Goal: Use online tool/utility: Utilize a website feature to perform a specific function

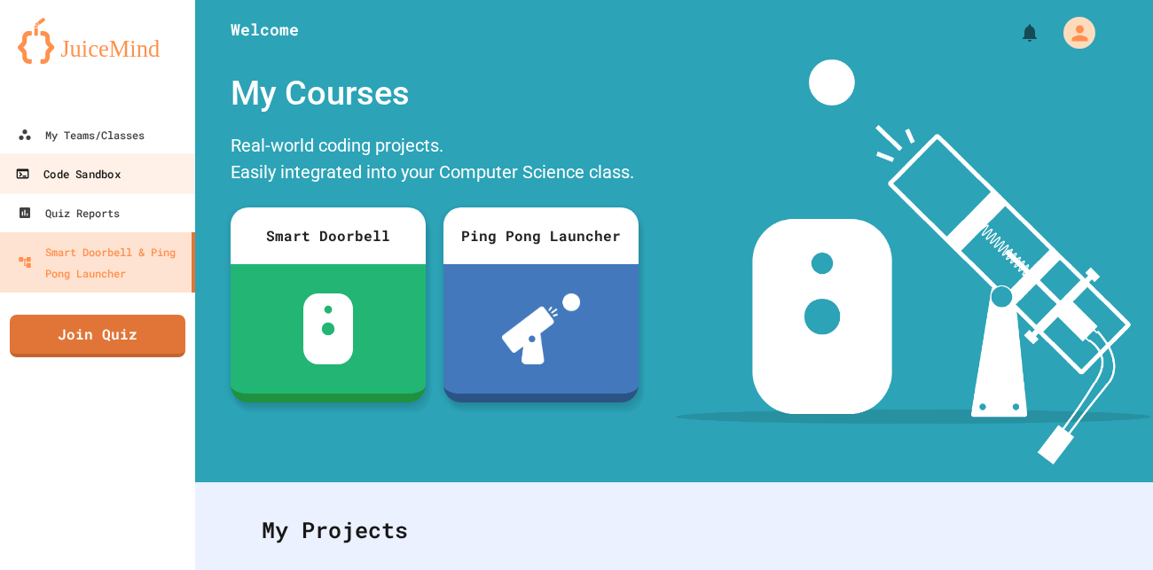
click at [93, 159] on link "Code Sandbox" at bounding box center [97, 173] width 201 height 40
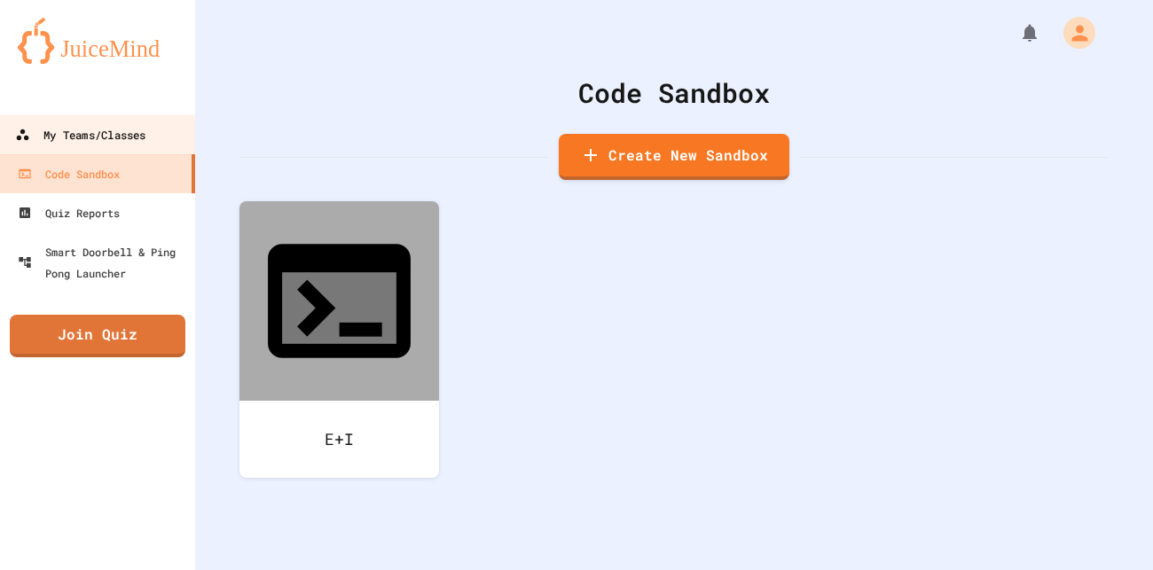
click at [90, 145] on div "My Teams/Classes" at bounding box center [80, 135] width 130 height 22
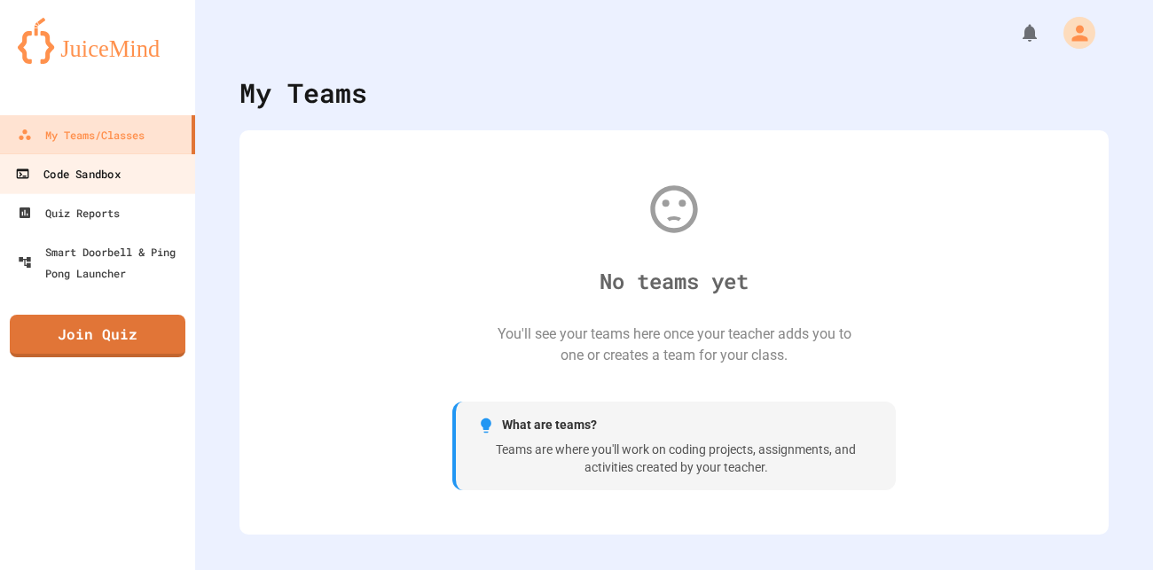
click at [96, 166] on div "Code Sandbox" at bounding box center [67, 174] width 105 height 22
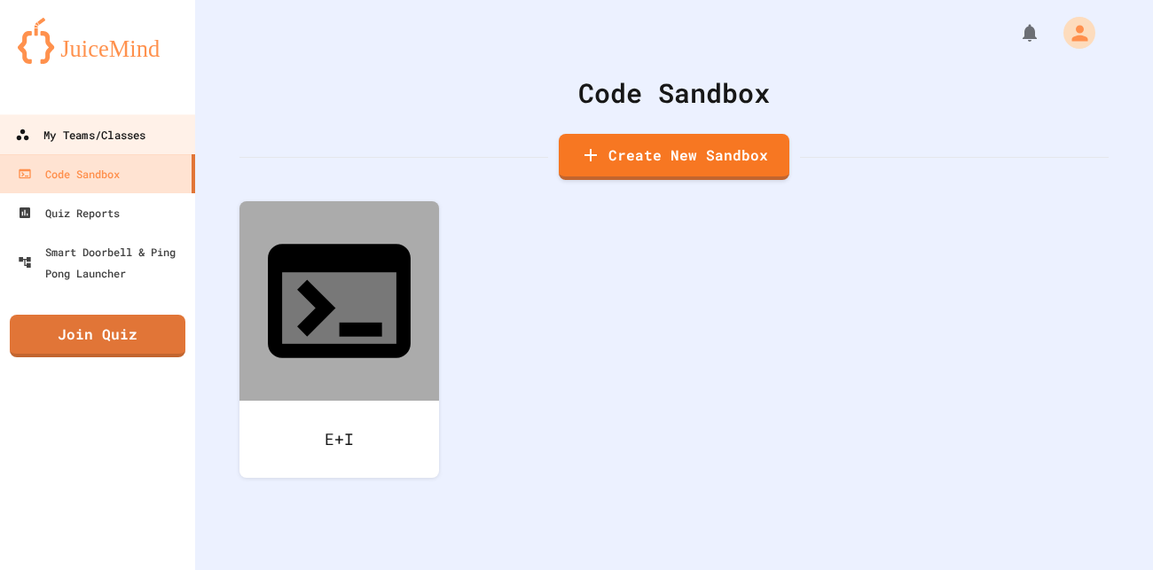
click at [4, 130] on link "My Teams/Classes" at bounding box center [97, 134] width 201 height 40
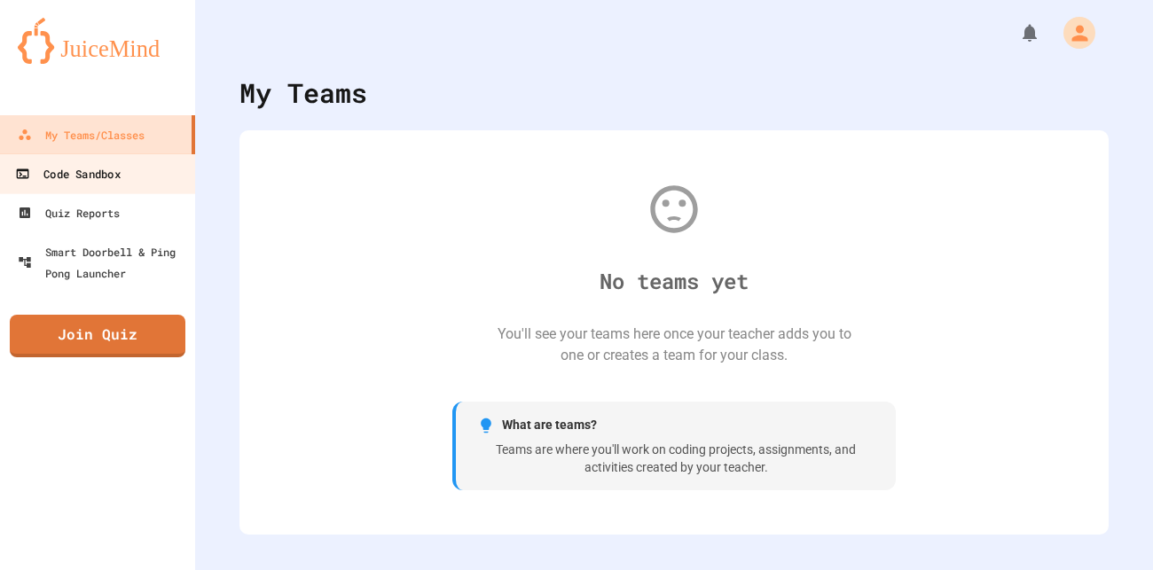
click at [106, 160] on link "Code Sandbox" at bounding box center [97, 173] width 201 height 40
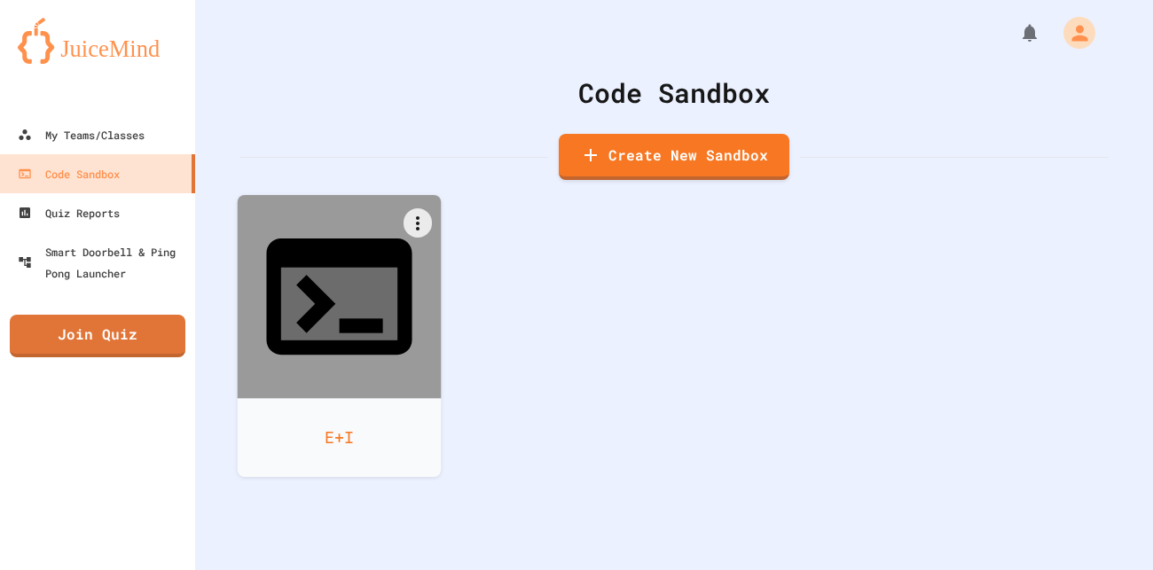
click at [336, 268] on icon at bounding box center [339, 304] width 116 height 73
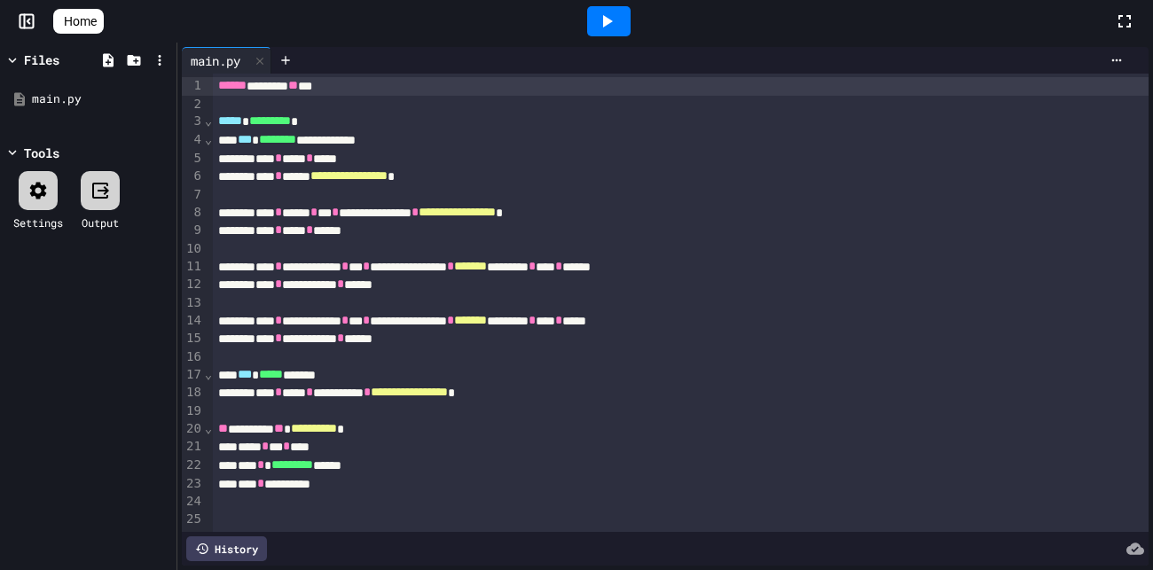
click at [617, 30] on icon at bounding box center [606, 21] width 21 height 21
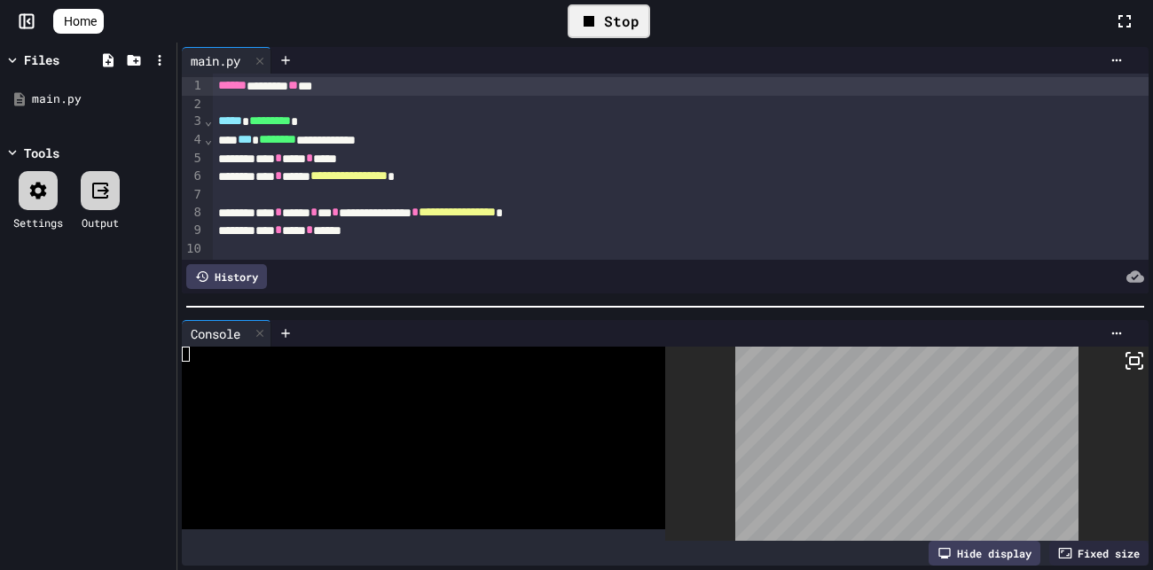
click at [594, 16] on icon at bounding box center [589, 21] width 11 height 11
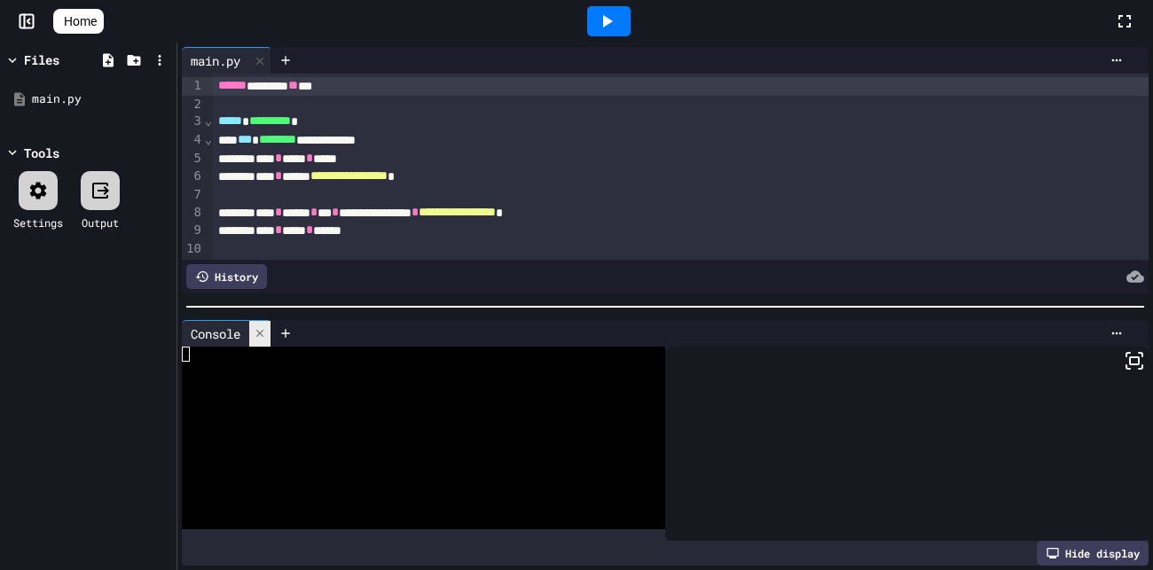
click at [260, 333] on icon at bounding box center [260, 333] width 12 height 12
